Goal: Information Seeking & Learning: Learn about a topic

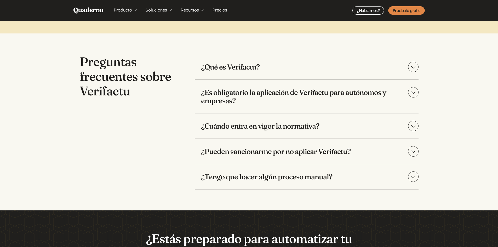
scroll to position [1046, 0]
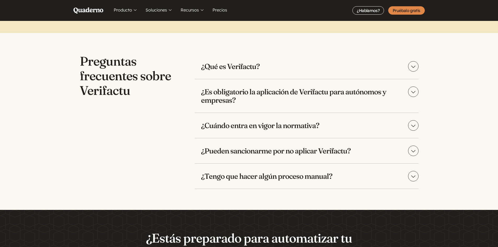
click at [232, 103] on h3 "¿Es obligatorio la aplicación de Verifactu para autónomos y empresas?" at bounding box center [307, 95] width 224 height 33
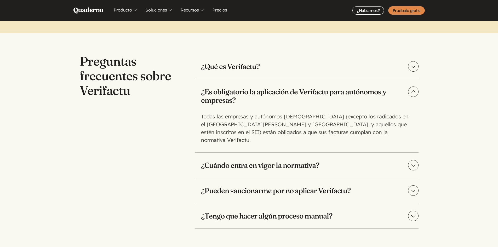
click at [232, 102] on h3 "¿Es obligatorio la aplicación de Verifactu para autónomos y empresas?" at bounding box center [307, 95] width 224 height 33
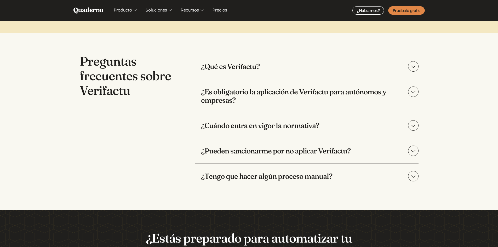
click at [293, 127] on h3 "¿Cuándo entra en vigor la normativa?" at bounding box center [307, 125] width 224 height 25
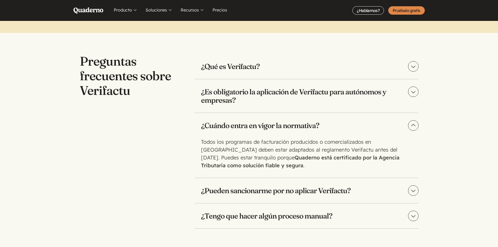
click at [293, 126] on h3 "¿Cuándo entra en vigor la normativa?" at bounding box center [307, 125] width 224 height 25
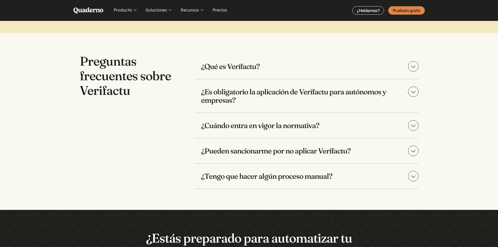
drag, startPoint x: 297, startPoint y: 141, endPoint x: 303, endPoint y: 146, distance: 7.3
click at [298, 141] on h3 "¿Pueden sancionarme por no aplicar Verifactu?" at bounding box center [307, 150] width 224 height 25
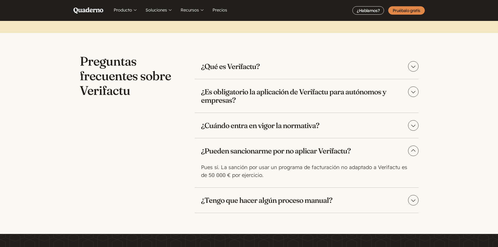
click at [304, 145] on h3 "¿Pueden sancionarme por no aplicar Verifactu?" at bounding box center [307, 150] width 224 height 25
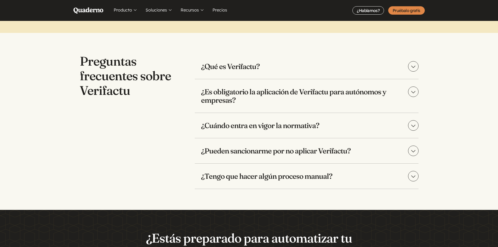
click at [313, 176] on h3 "¿Tengo que hacer algún proceso manual?" at bounding box center [307, 176] width 224 height 25
